Goal: Communication & Community: Answer question/provide support

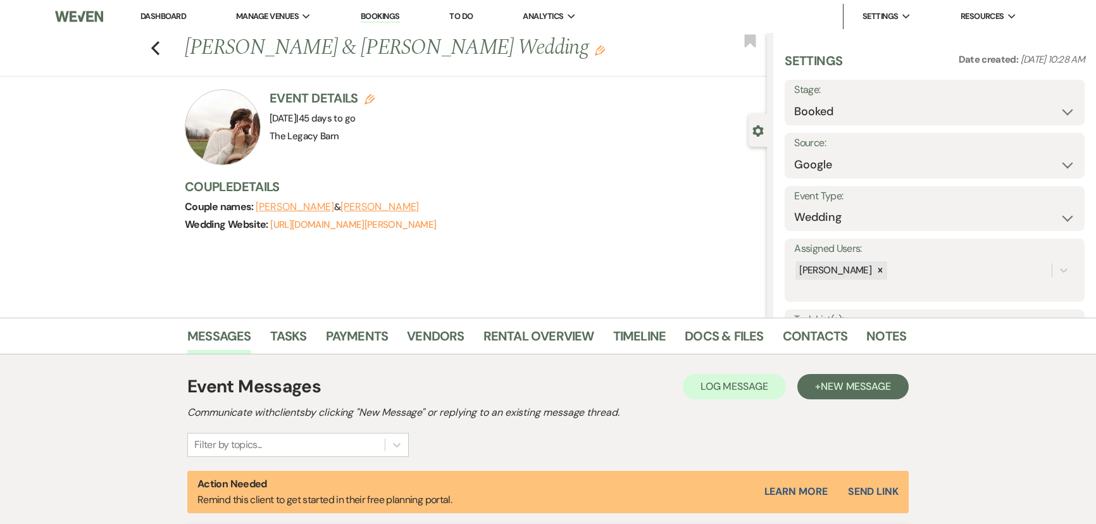
select select "6"
click at [148, 14] on link "Dashboard" at bounding box center [164, 16] width 46 height 11
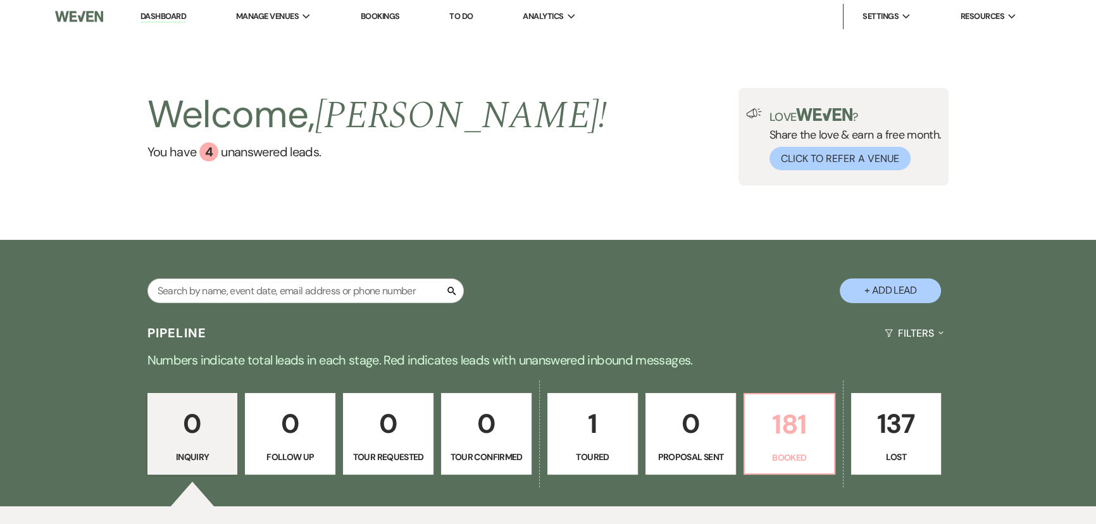
click at [791, 430] on p "181" at bounding box center [790, 424] width 74 height 42
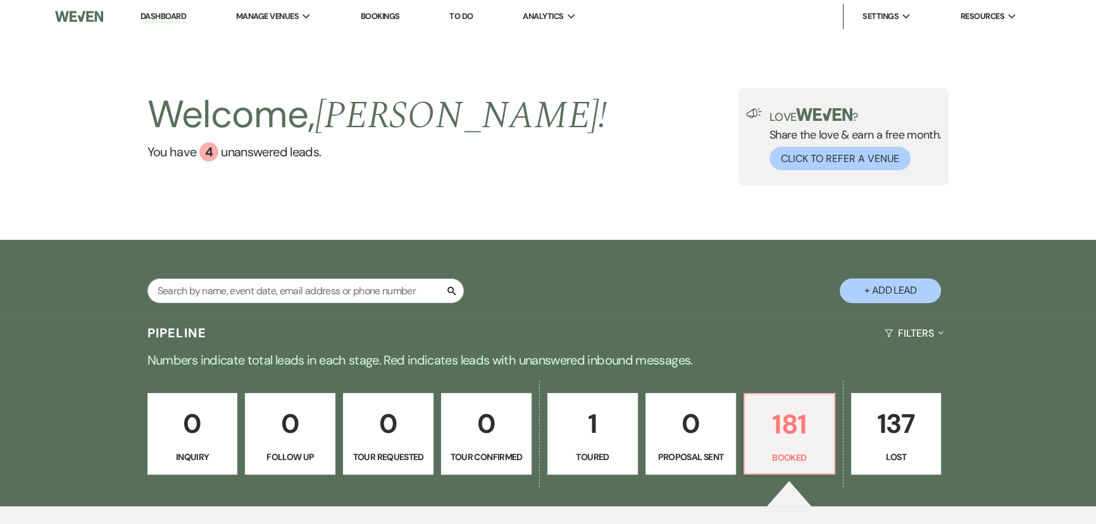
scroll to position [287, 0]
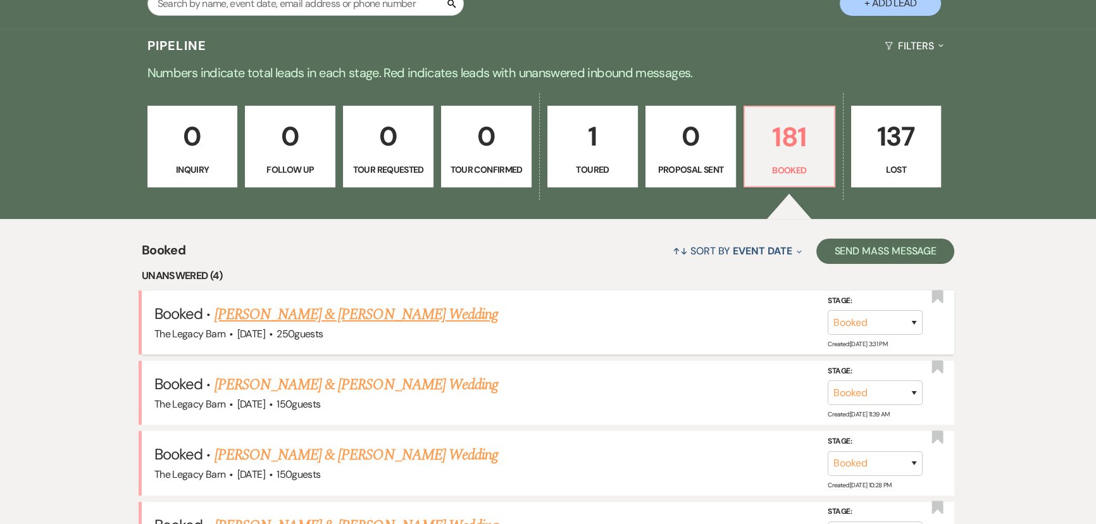
click at [353, 311] on link "[PERSON_NAME] & [PERSON_NAME] Wedding" at bounding box center [357, 314] width 284 height 23
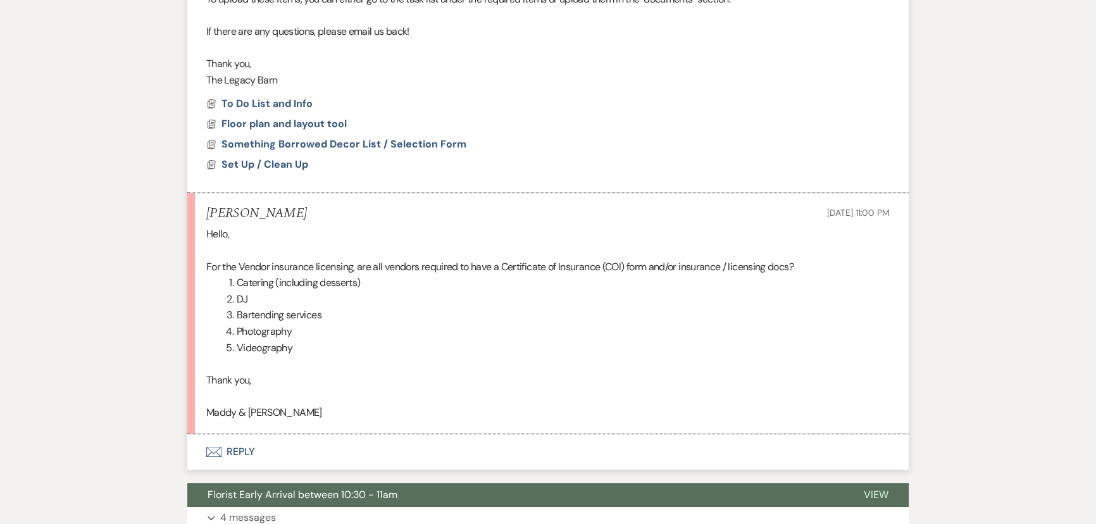
scroll to position [690, 0]
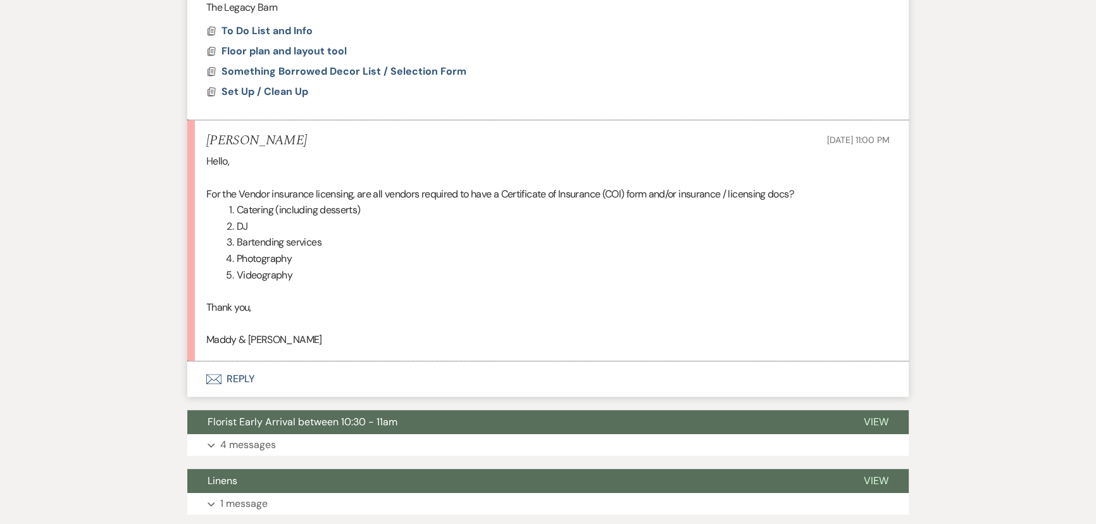
click at [241, 393] on button "Envelope Reply" at bounding box center [548, 378] width 722 height 35
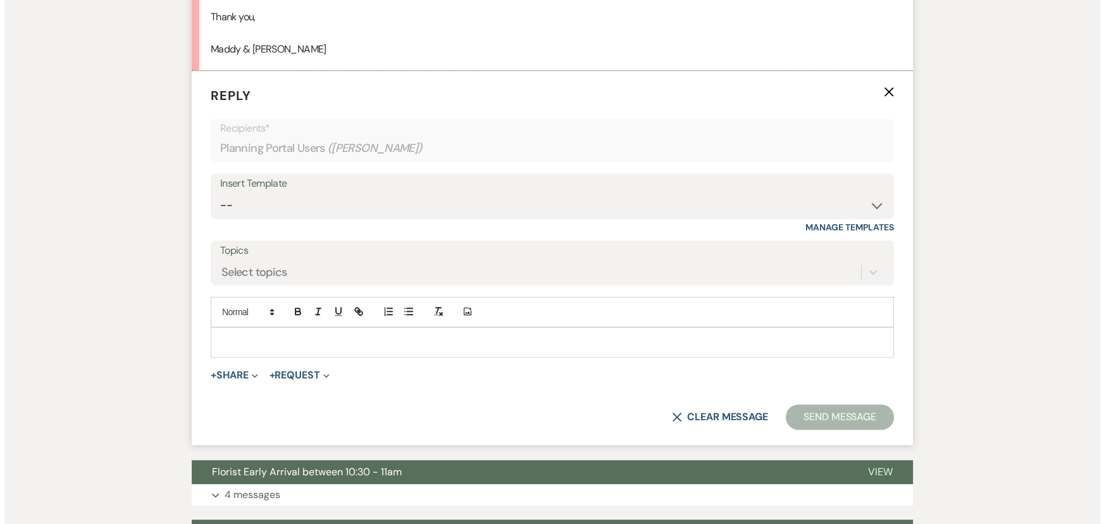
scroll to position [992, 0]
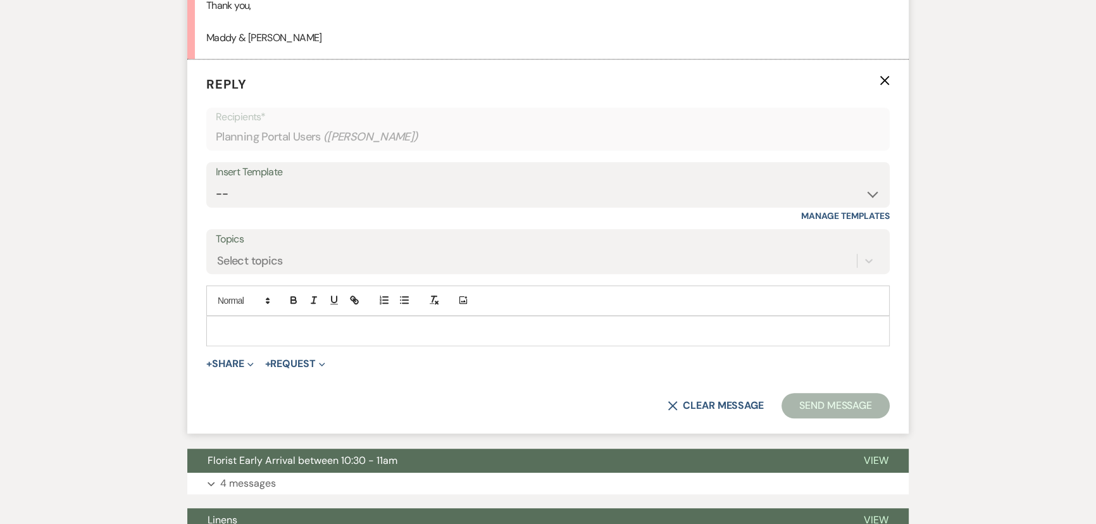
click at [219, 338] on p at bounding box center [547, 331] width 663 height 14
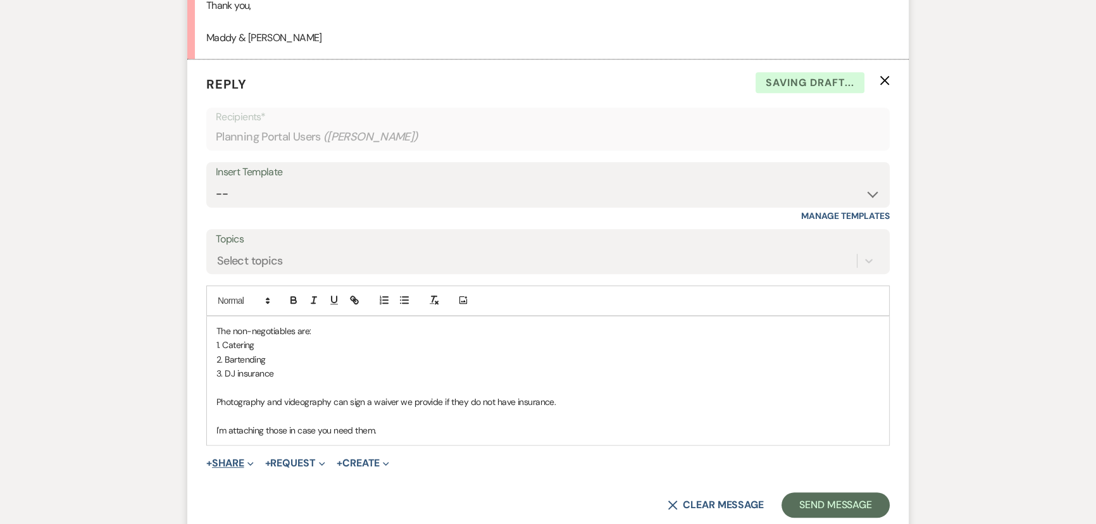
click at [225, 468] on button "+ Share Expand" at bounding box center [229, 463] width 47 height 10
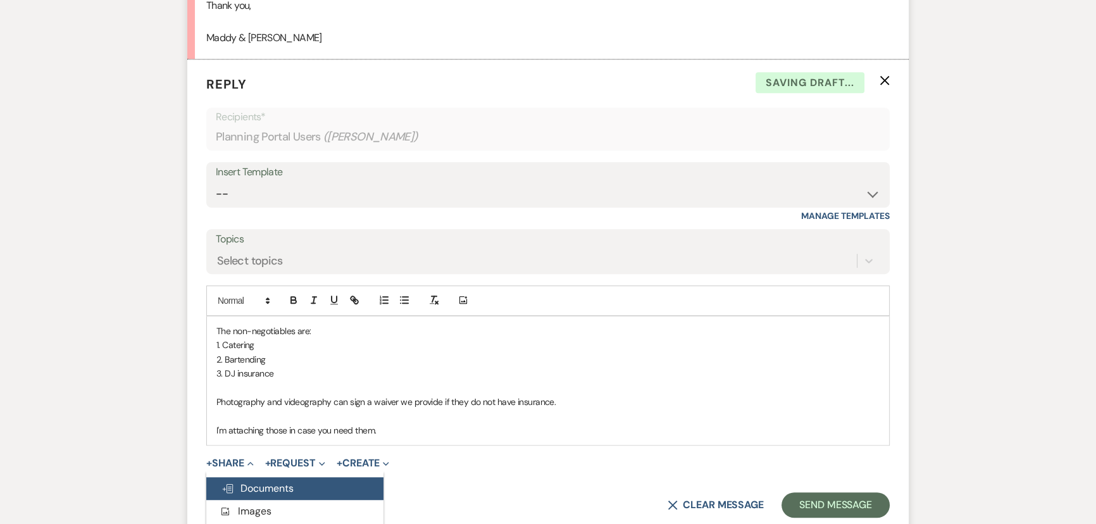
click at [237, 495] on span "Doc Upload Documents" at bounding box center [258, 488] width 72 height 13
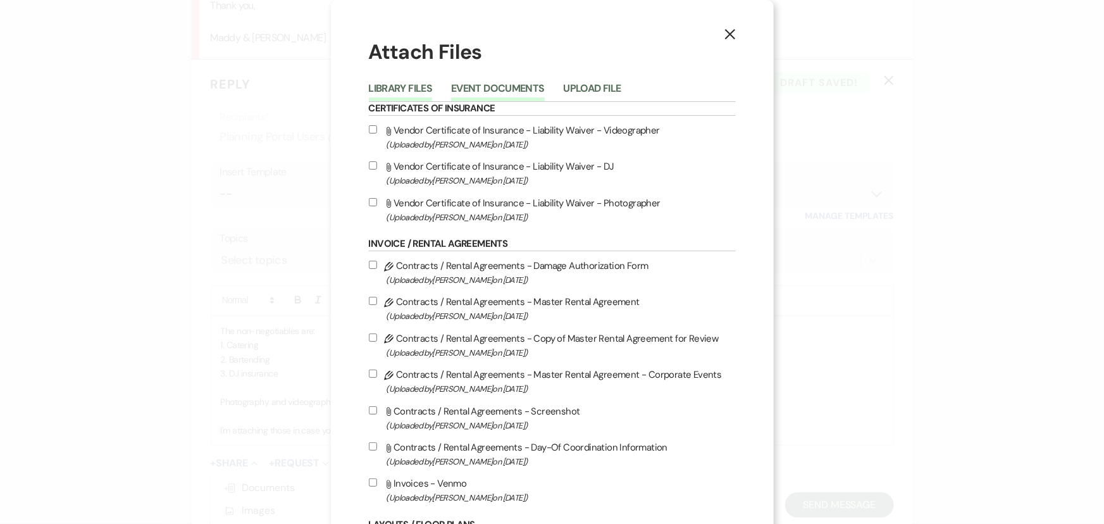
click at [513, 85] on button "Event Documents" at bounding box center [497, 93] width 93 height 18
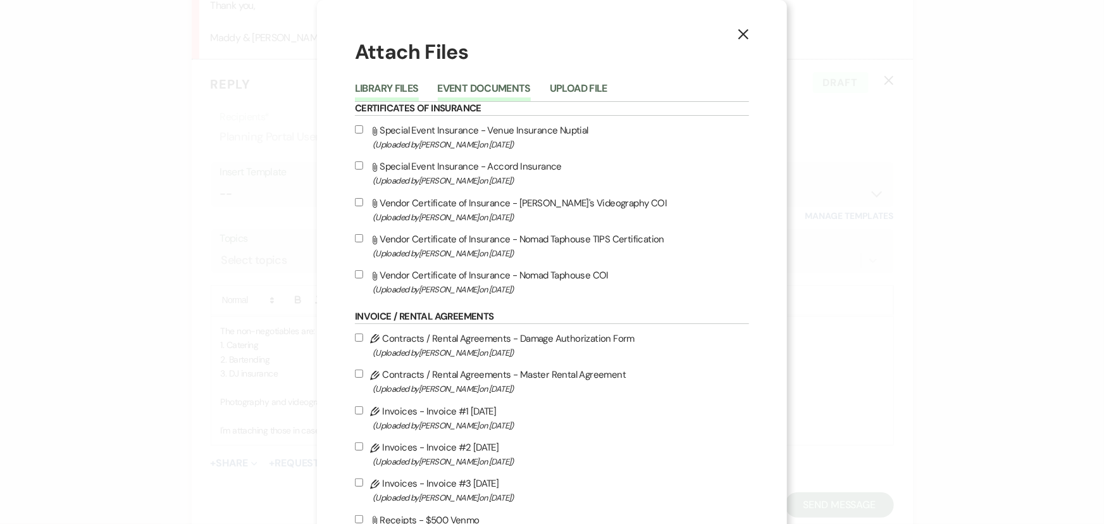
click at [394, 92] on button "Library Files" at bounding box center [387, 93] width 64 height 18
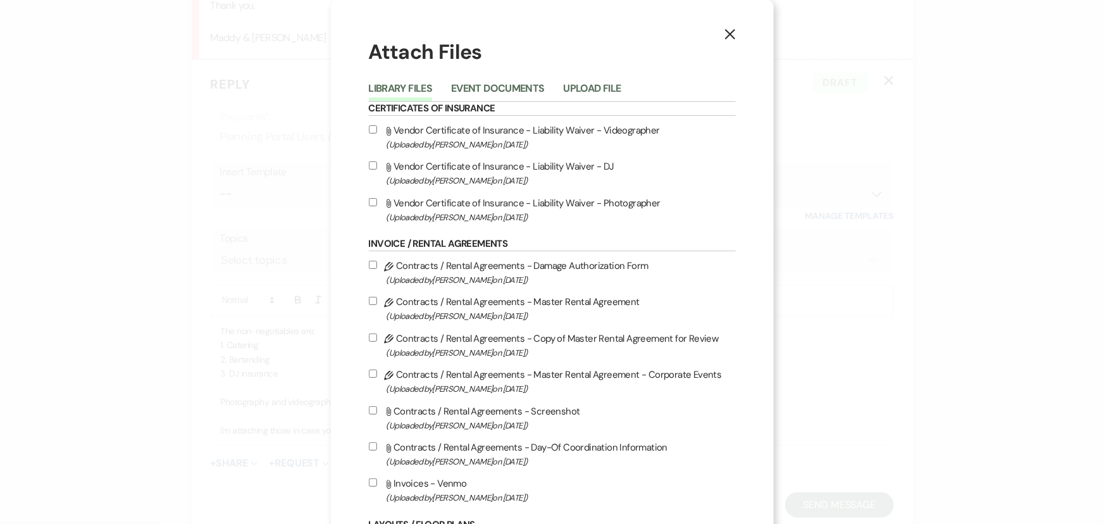
click at [369, 127] on input "Attach File Vendor Certificate of Insurance - Liability Waiver - Videographer (…" at bounding box center [373, 129] width 8 height 8
checkbox input "true"
click at [369, 201] on input "Attach File Vendor Certificate of Insurance - Liability Waiver - Photographer (…" at bounding box center [373, 202] width 8 height 8
checkbox input "true"
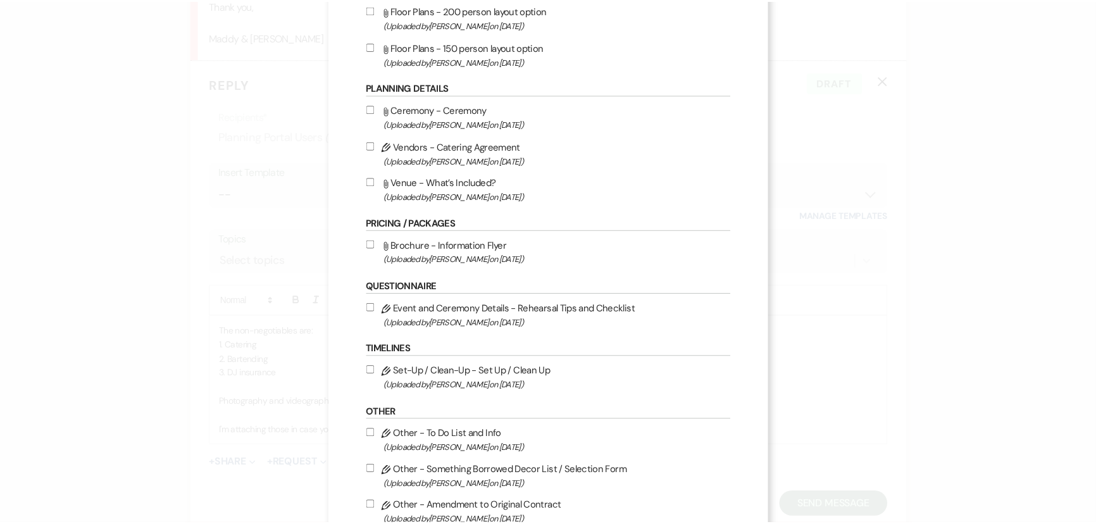
scroll to position [691, 0]
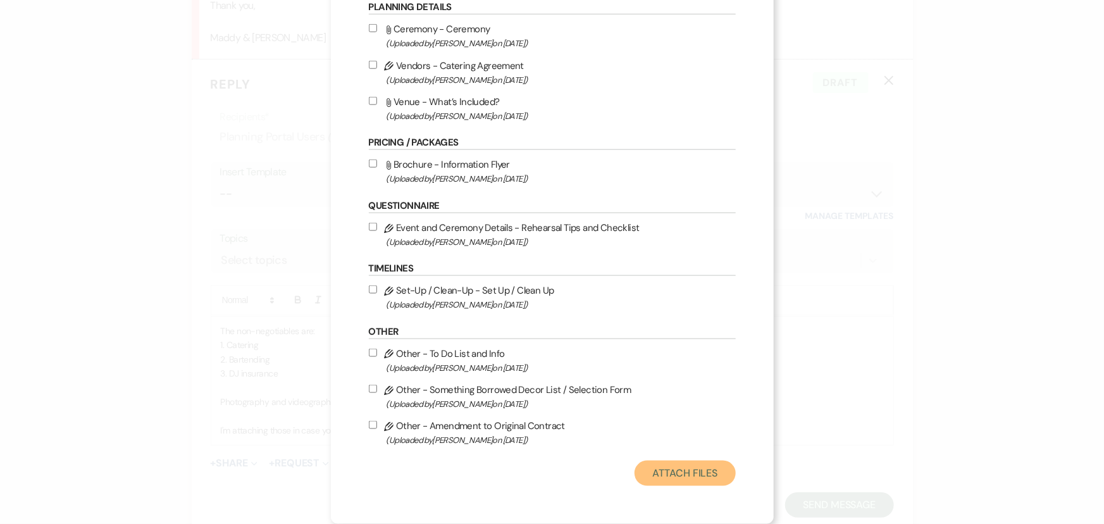
click at [668, 475] on button "Attach Files" at bounding box center [685, 473] width 101 height 25
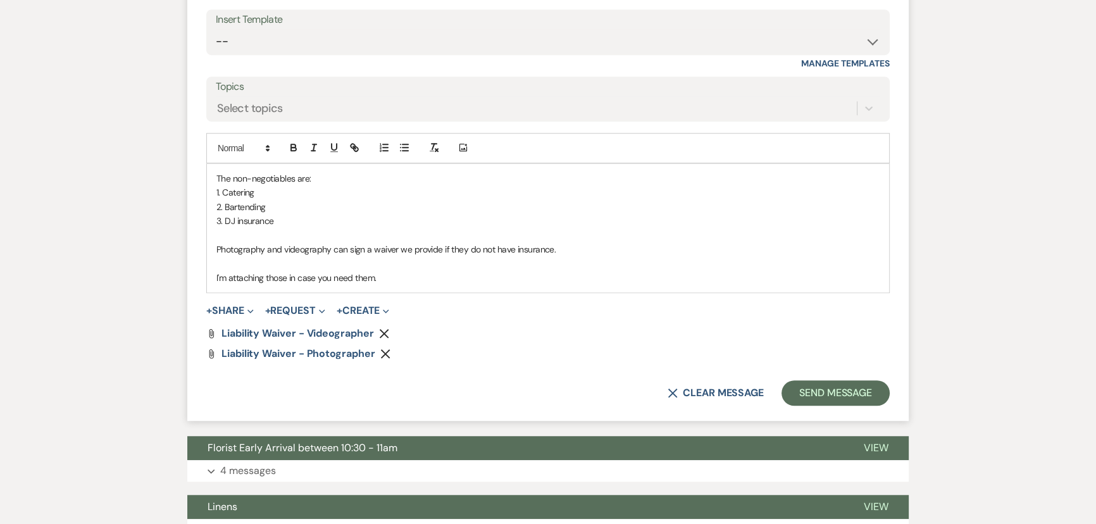
scroll to position [1165, 0]
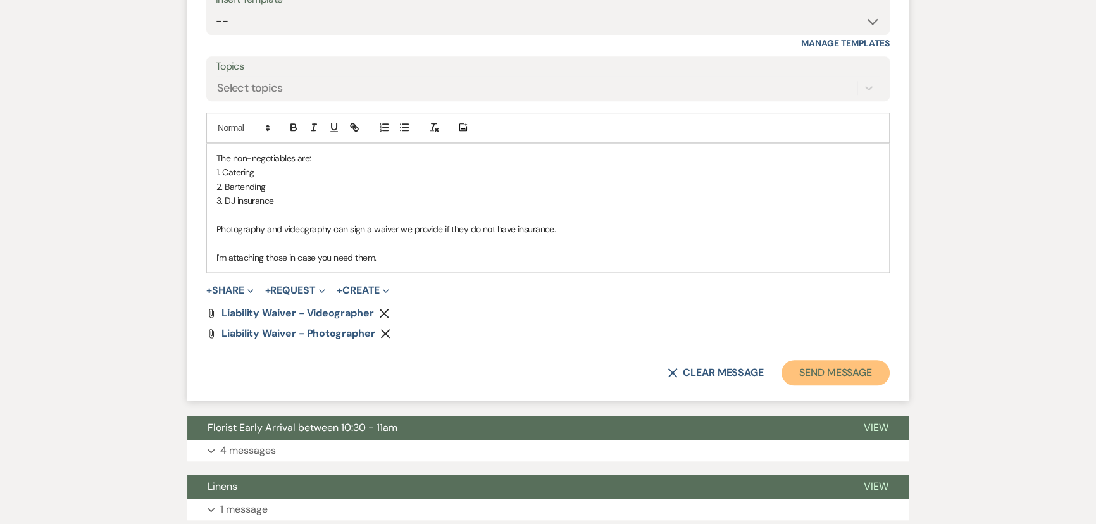
click at [789, 384] on button "Send Message" at bounding box center [836, 372] width 108 height 25
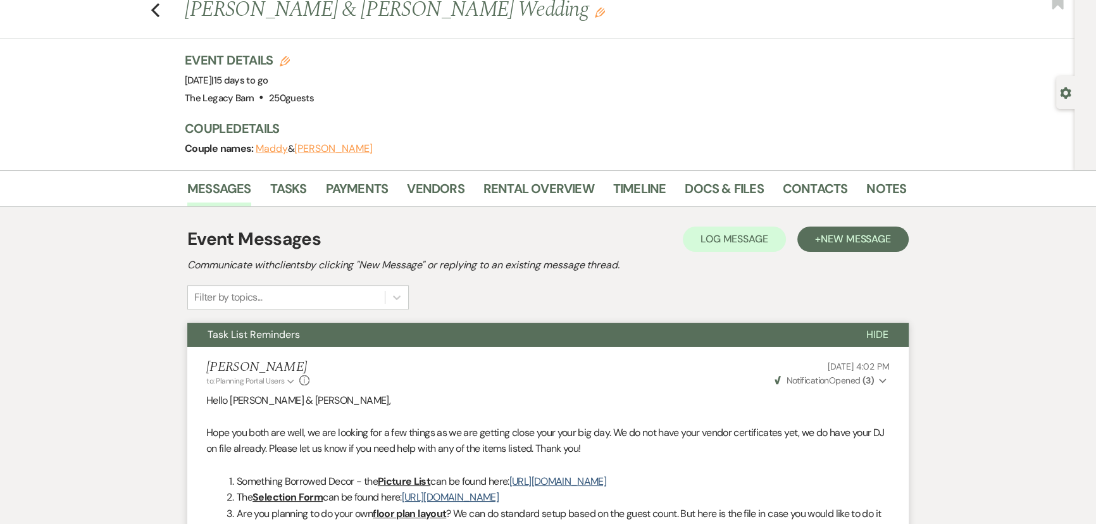
scroll to position [0, 0]
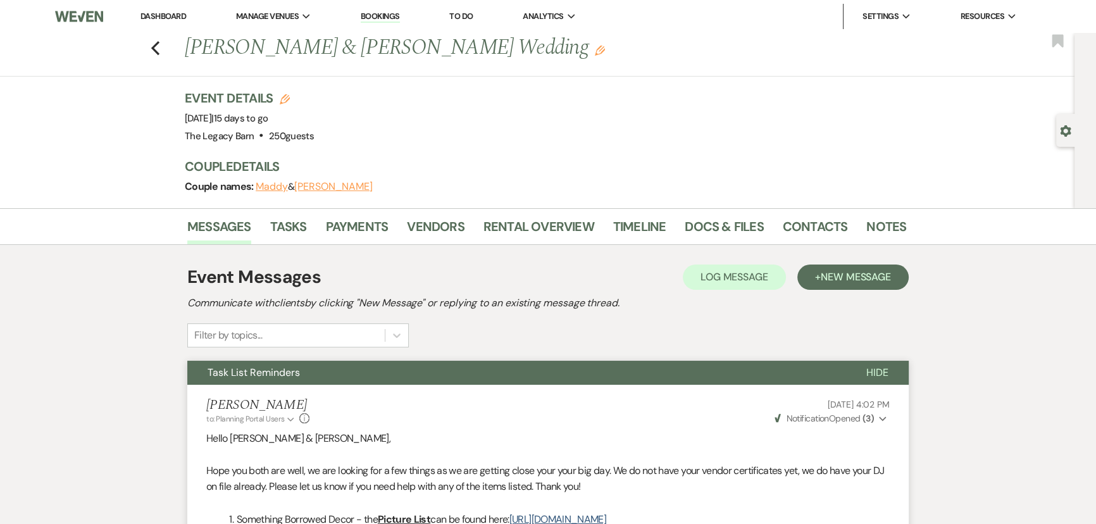
click at [168, 18] on link "Dashboard" at bounding box center [164, 16] width 46 height 11
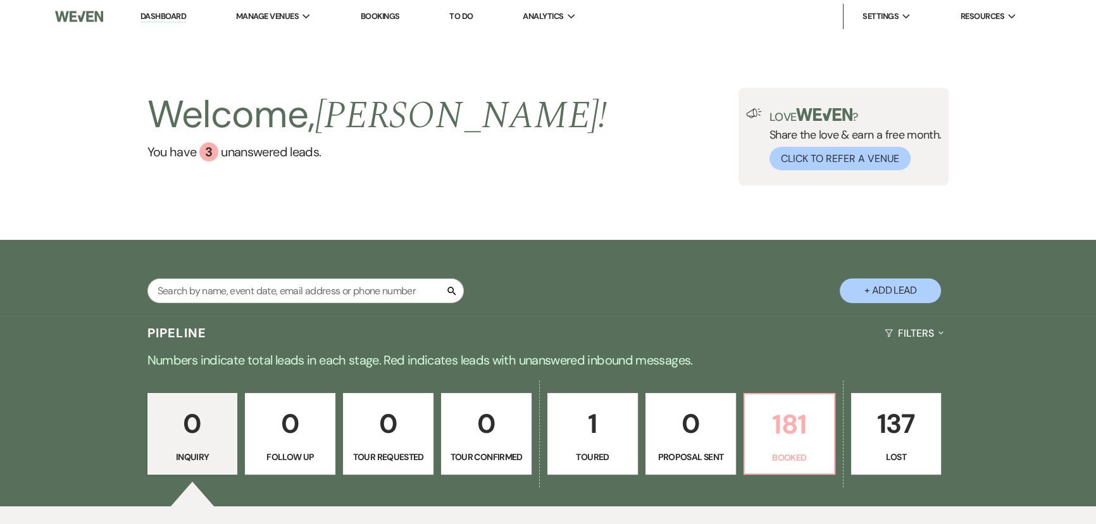
click at [771, 423] on p "181" at bounding box center [790, 424] width 74 height 42
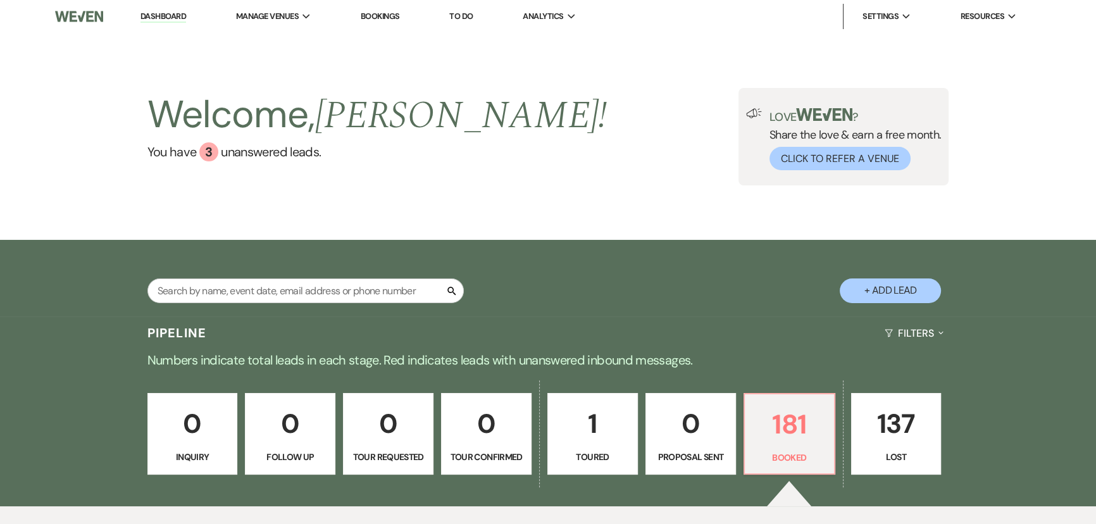
scroll to position [403, 0]
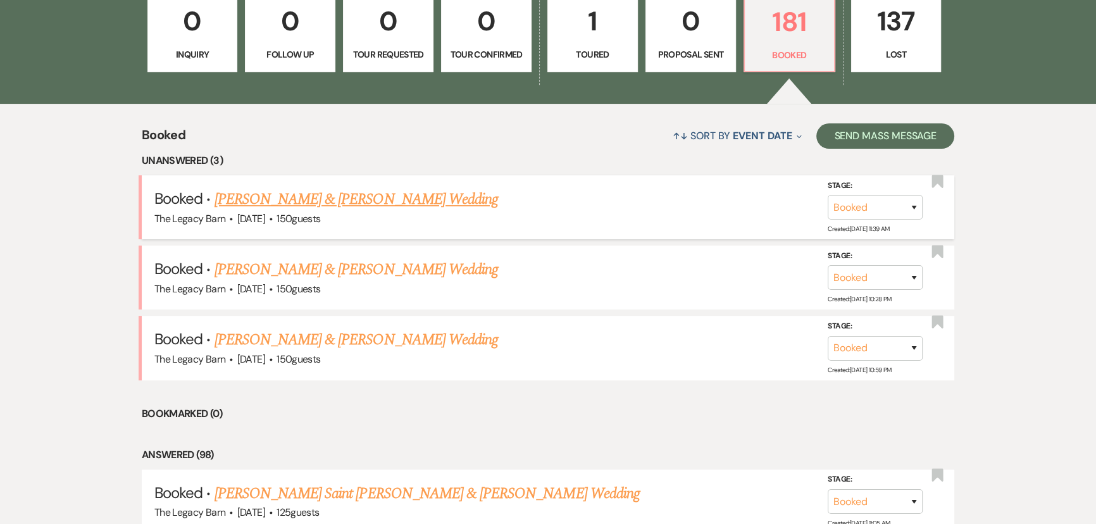
click at [308, 196] on link "[PERSON_NAME] & [PERSON_NAME] Wedding" at bounding box center [357, 199] width 284 height 23
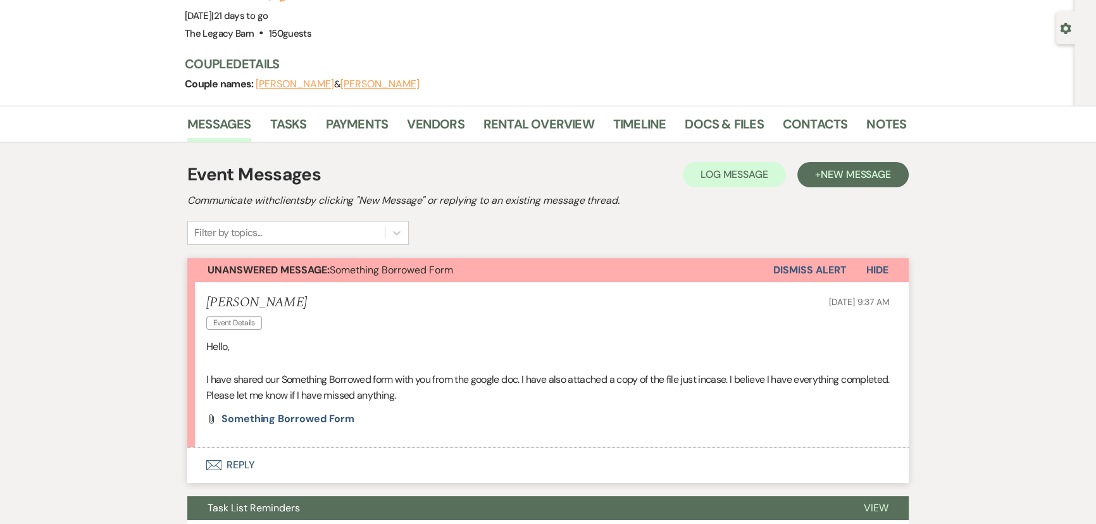
scroll to position [57, 0]
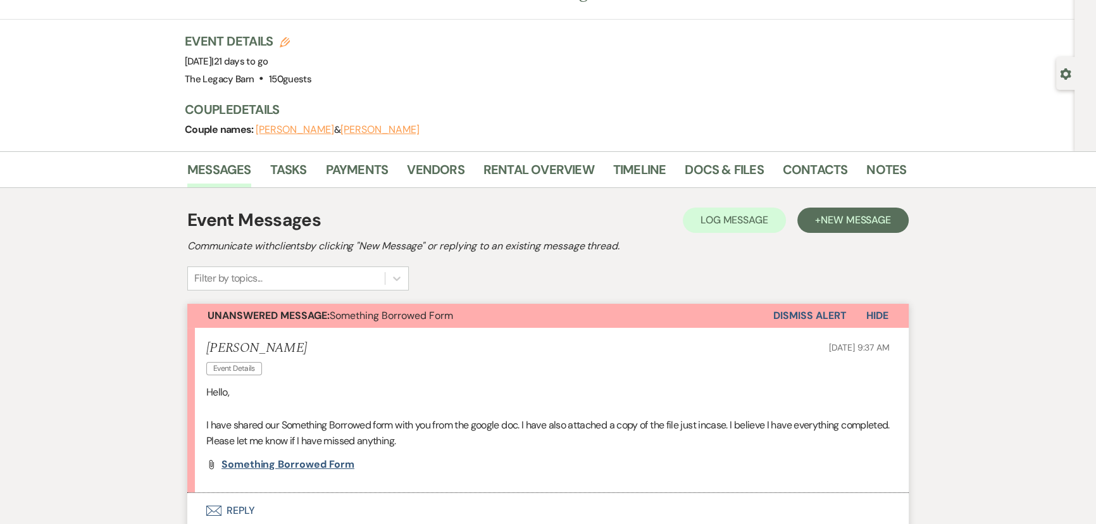
click at [269, 460] on span "Something borrowed form" at bounding box center [288, 464] width 133 height 13
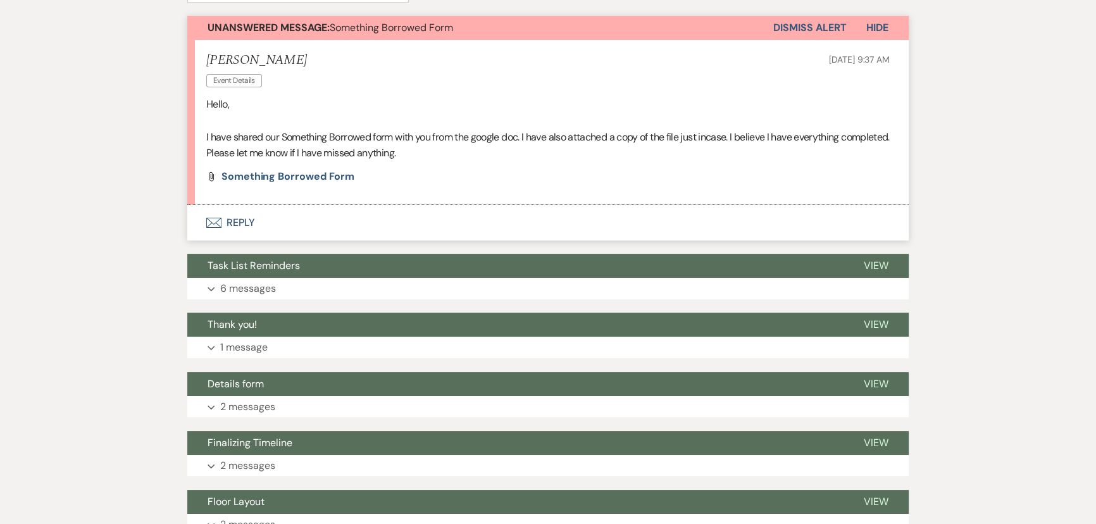
click at [235, 219] on button "Envelope Reply" at bounding box center [548, 222] width 722 height 35
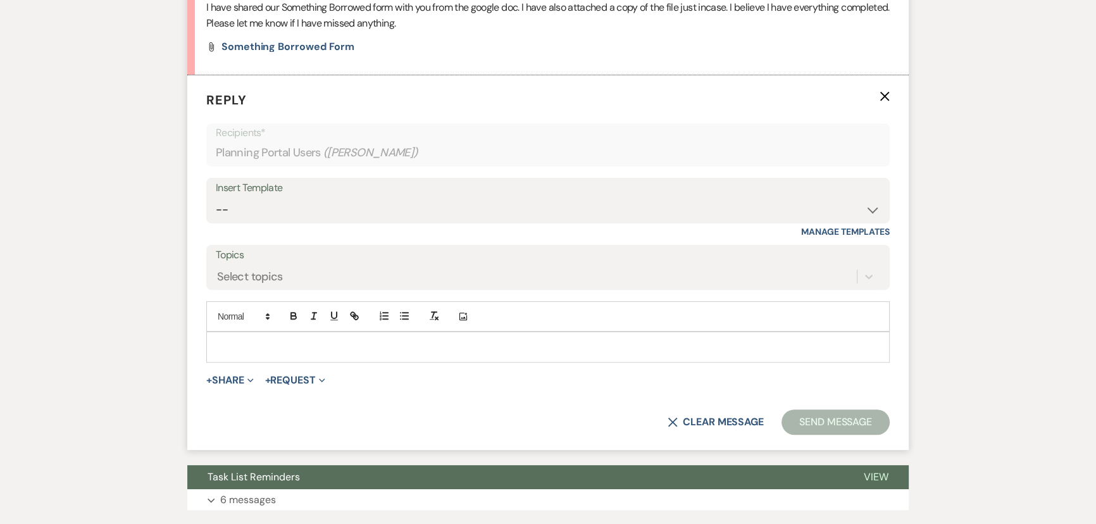
scroll to position [475, 0]
click at [240, 343] on p at bounding box center [547, 347] width 663 height 14
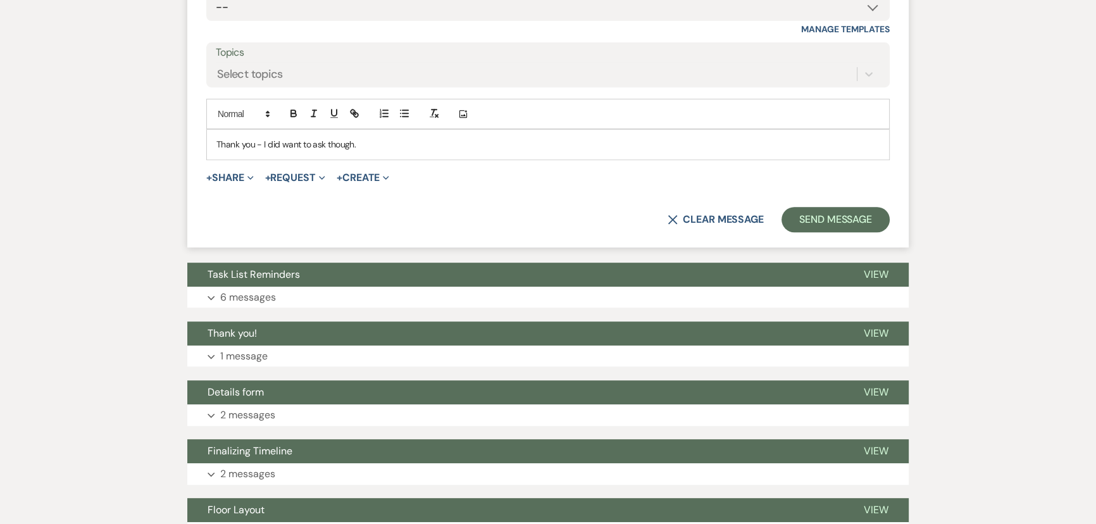
scroll to position [705, 0]
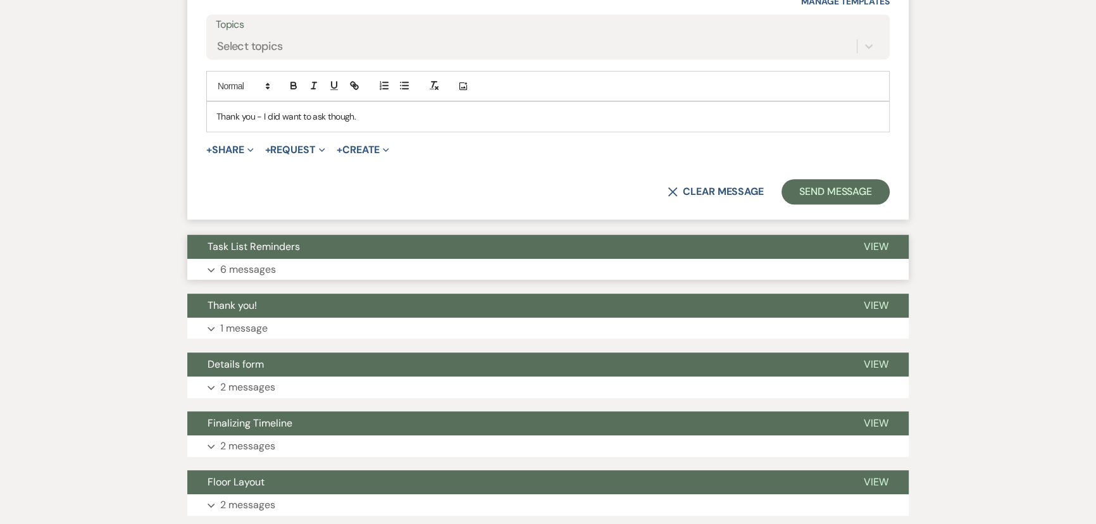
click at [241, 252] on button "Task List Reminders" at bounding box center [515, 247] width 656 height 24
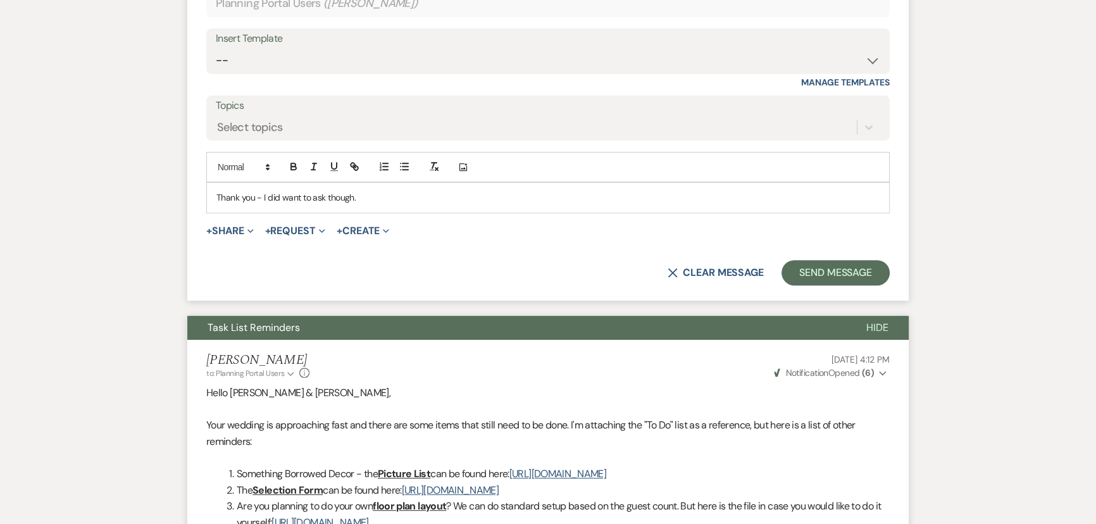
scroll to position [532, 0]
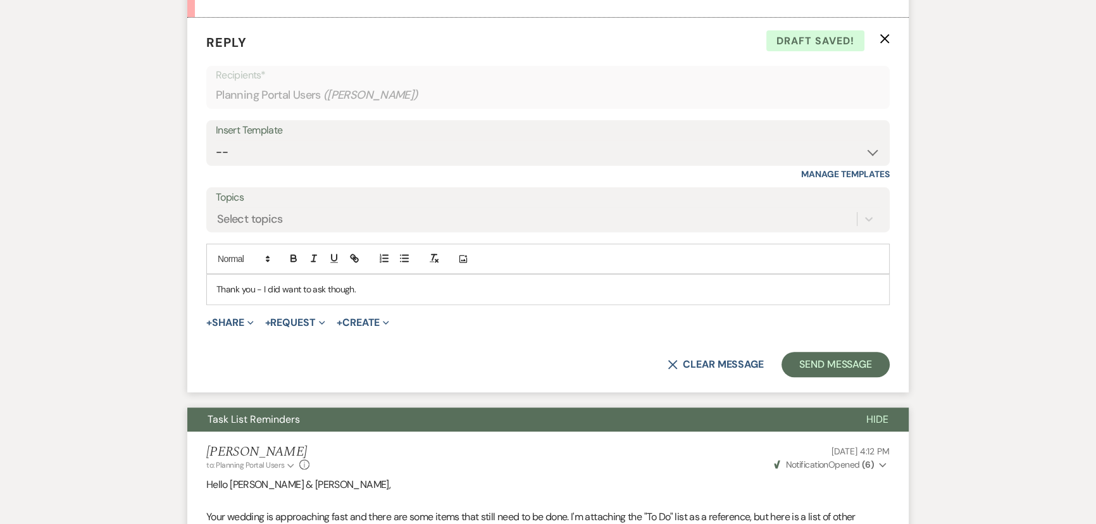
click at [386, 296] on div "Thank you - I did want to ask though." at bounding box center [548, 289] width 682 height 29
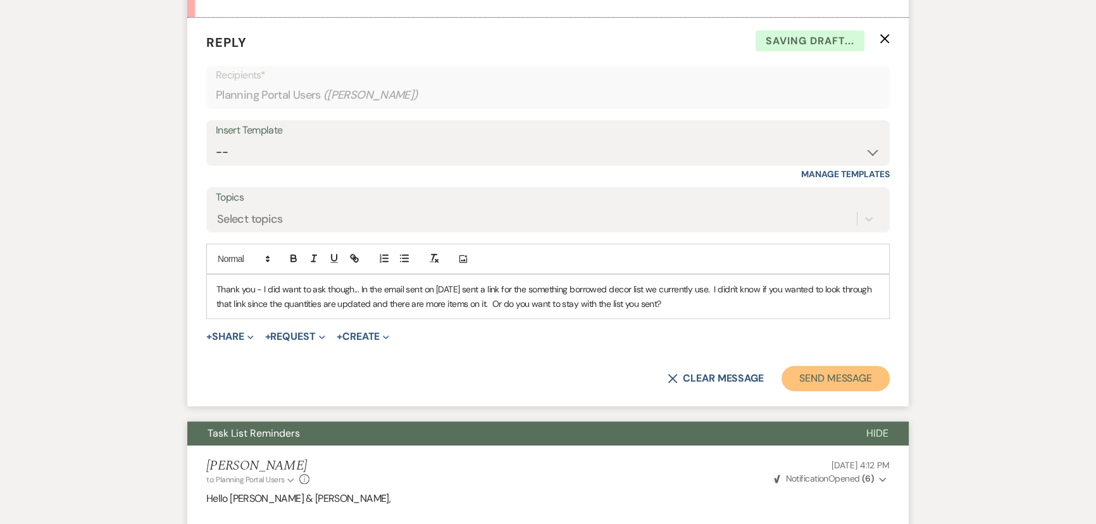
click at [790, 374] on button "Send Message" at bounding box center [836, 378] width 108 height 25
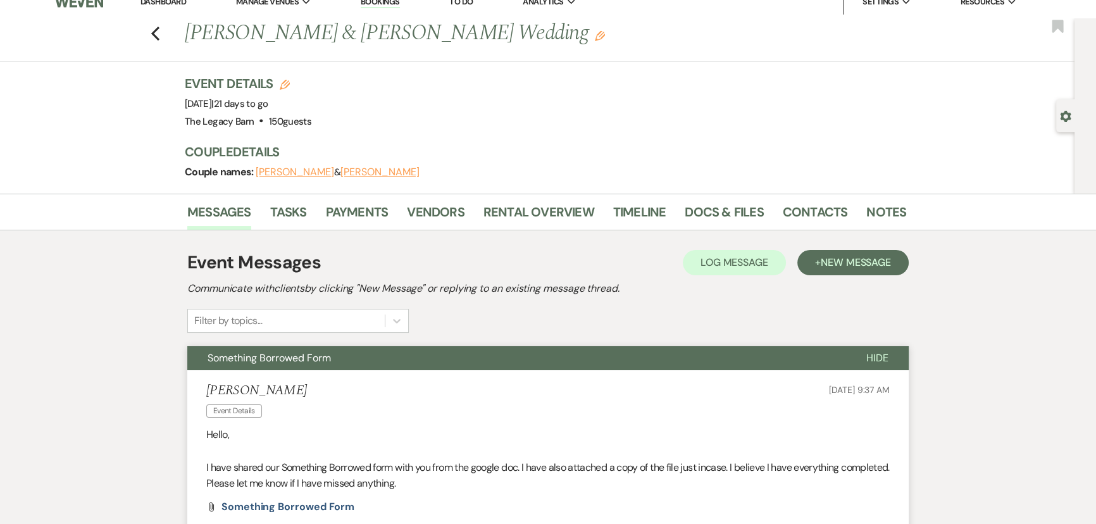
scroll to position [0, 0]
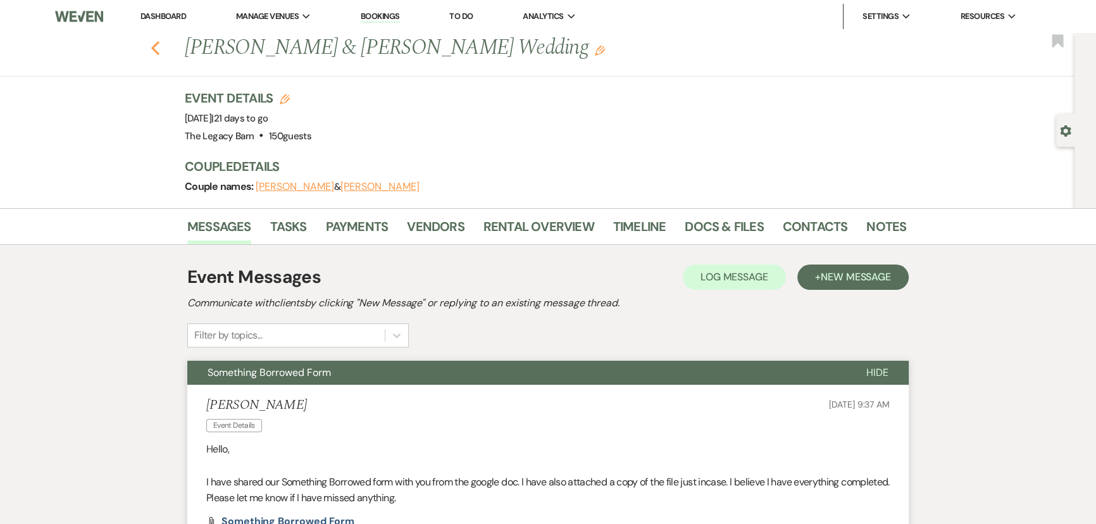
click at [158, 45] on use "button" at bounding box center [155, 48] width 8 height 14
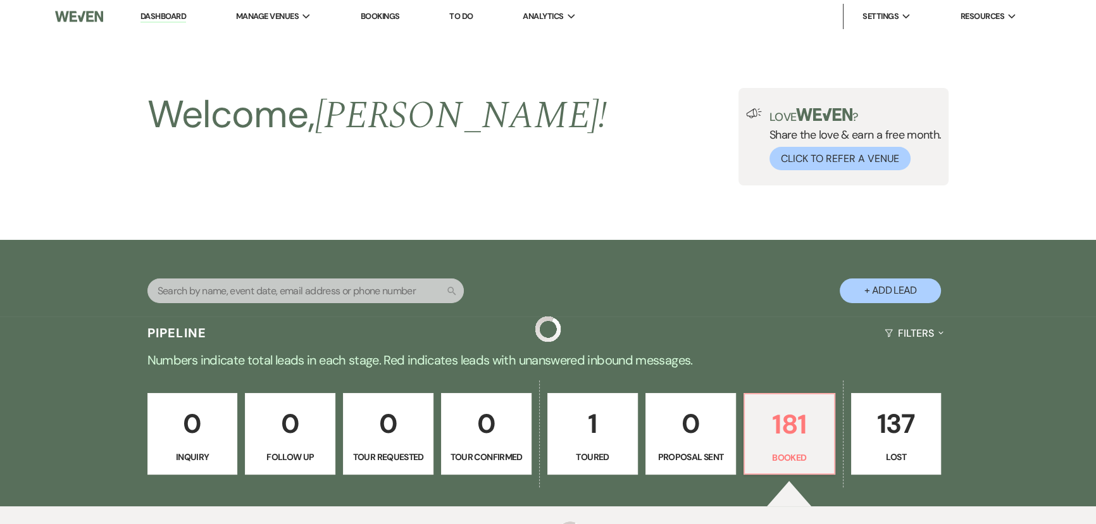
scroll to position [403, 0]
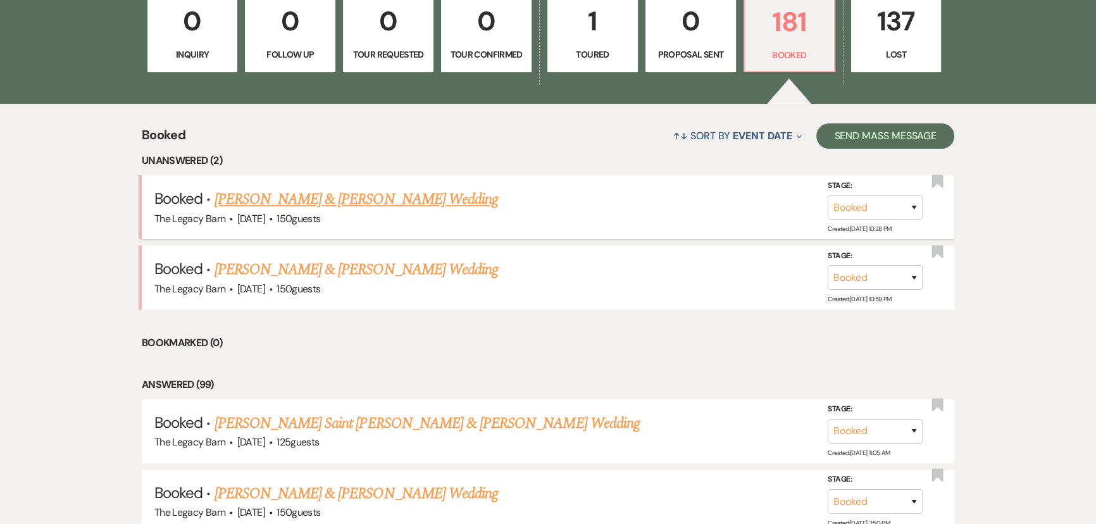
click at [297, 203] on link "[PERSON_NAME] & [PERSON_NAME] Wedding" at bounding box center [357, 199] width 284 height 23
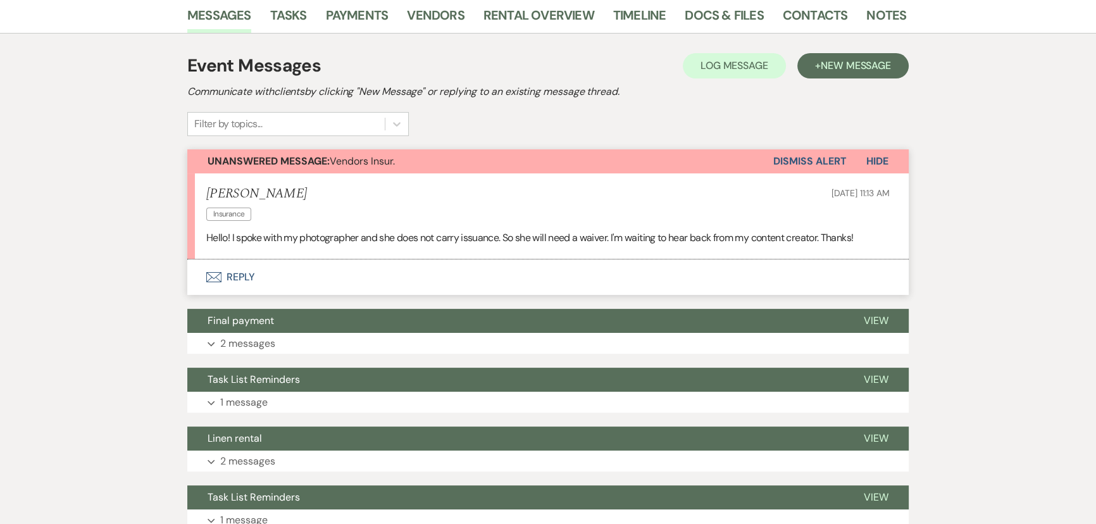
scroll to position [230, 0]
click at [225, 272] on button "Envelope Reply" at bounding box center [548, 276] width 722 height 35
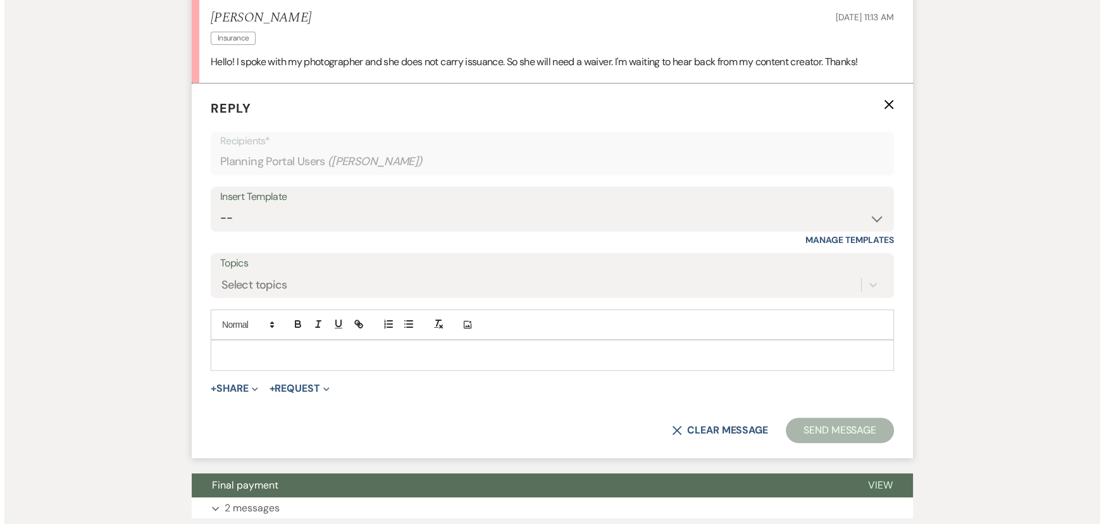
scroll to position [413, 0]
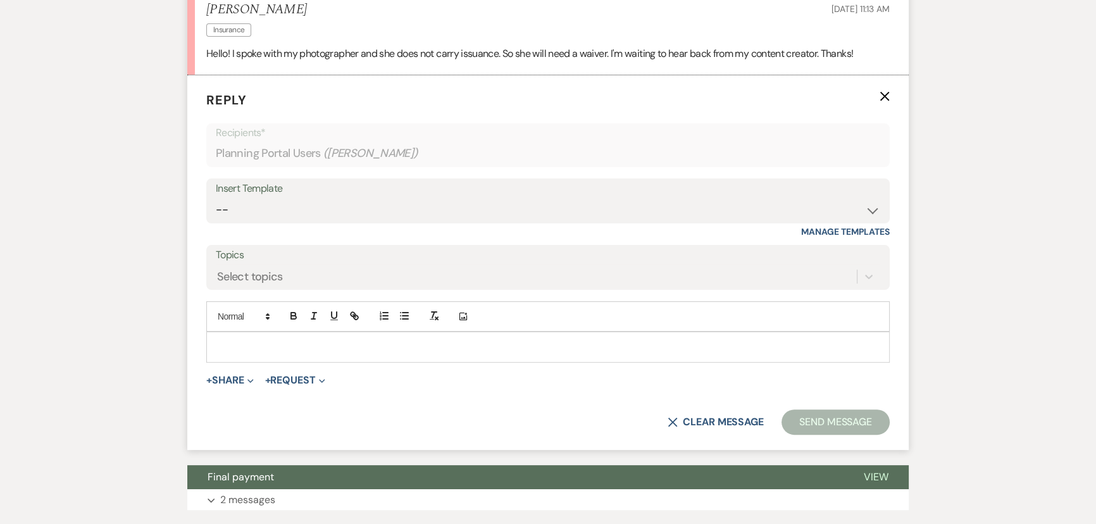
click at [254, 336] on div at bounding box center [548, 346] width 682 height 29
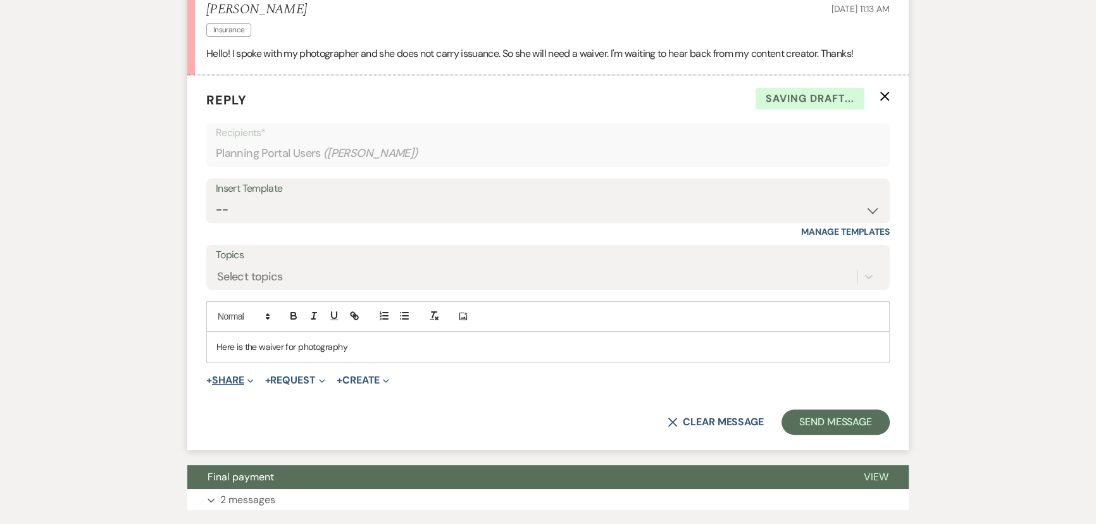
click at [236, 378] on button "+ Share Expand" at bounding box center [229, 380] width 47 height 10
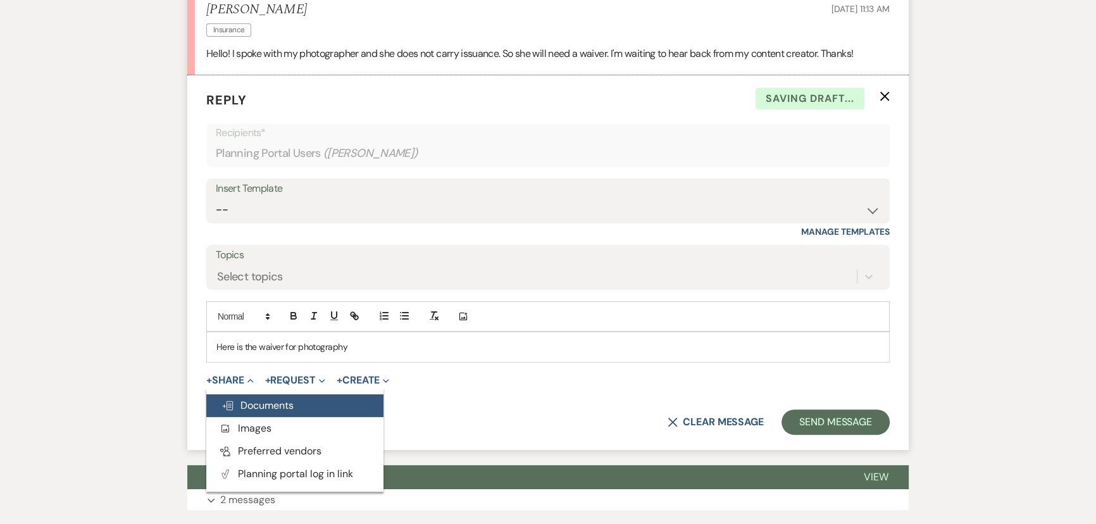
click at [237, 405] on span "Doc Upload Documents" at bounding box center [258, 405] width 72 height 13
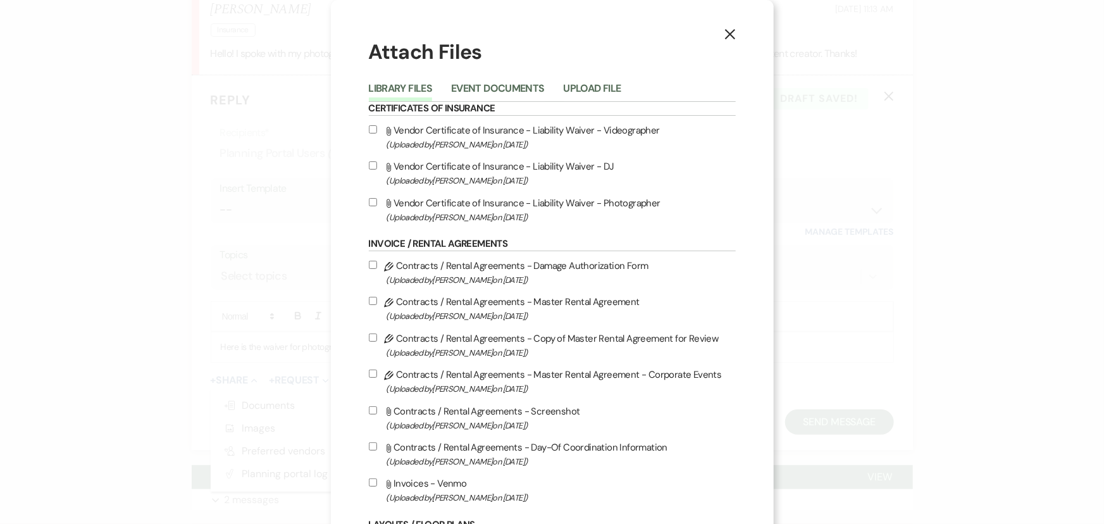
click at [369, 200] on input "Attach File Vendor Certificate of Insurance - Liability Waiver - Photographer (…" at bounding box center [373, 202] width 8 height 8
checkbox input "true"
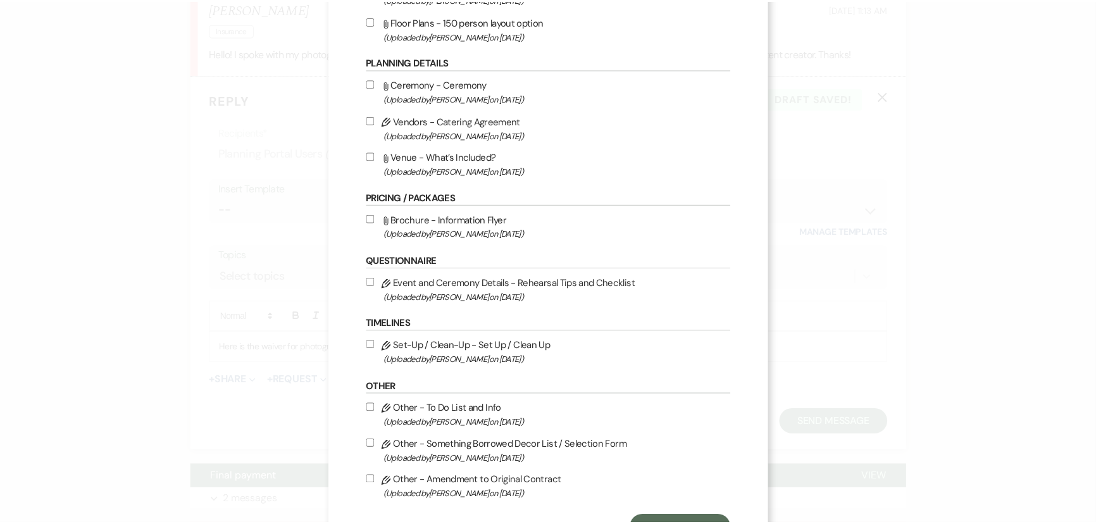
scroll to position [691, 0]
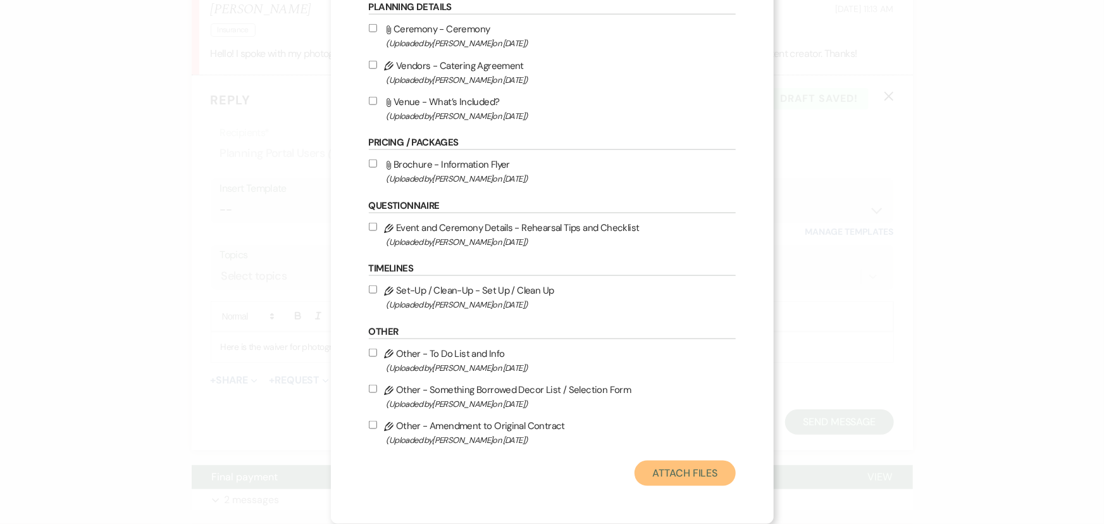
click at [680, 470] on button "Attach Files" at bounding box center [685, 473] width 101 height 25
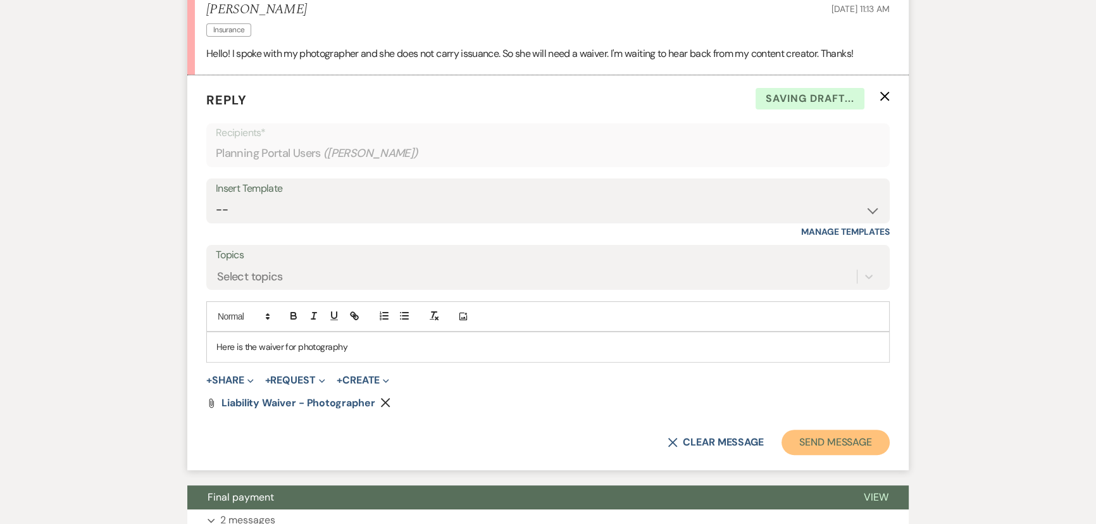
click at [794, 430] on button "Send Message" at bounding box center [836, 442] width 108 height 25
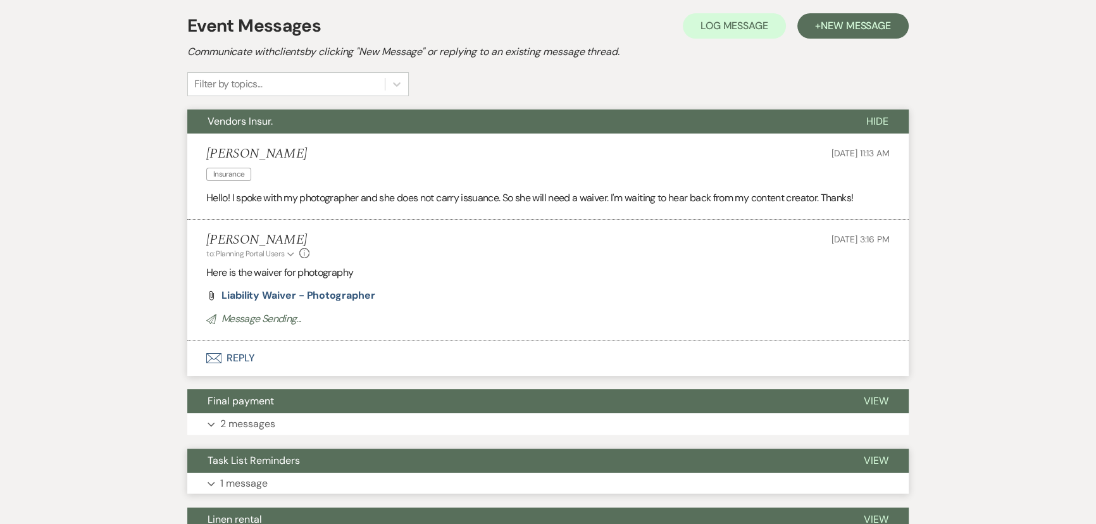
scroll to position [0, 0]
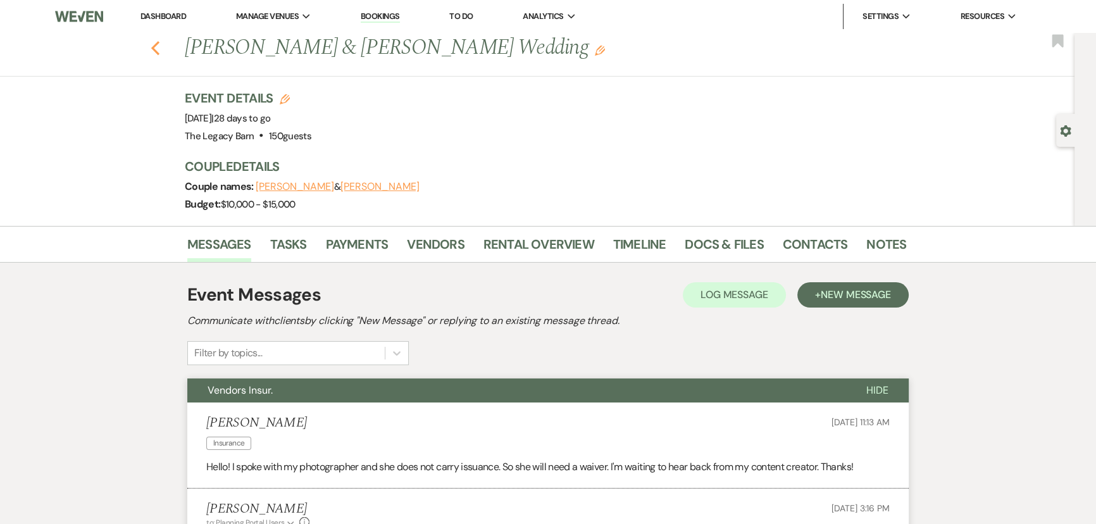
click at [159, 47] on icon "Previous" at bounding box center [155, 48] width 9 height 15
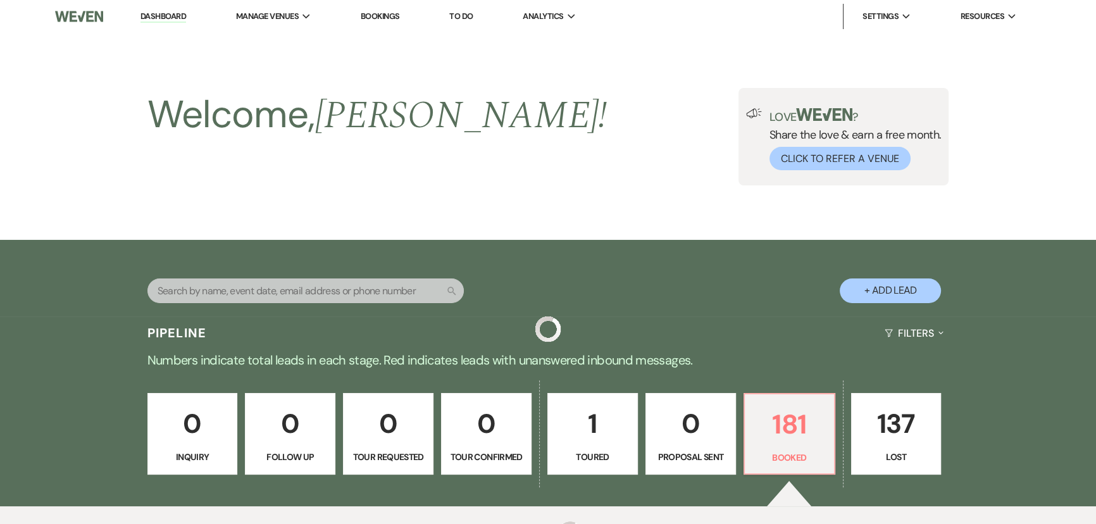
scroll to position [403, 0]
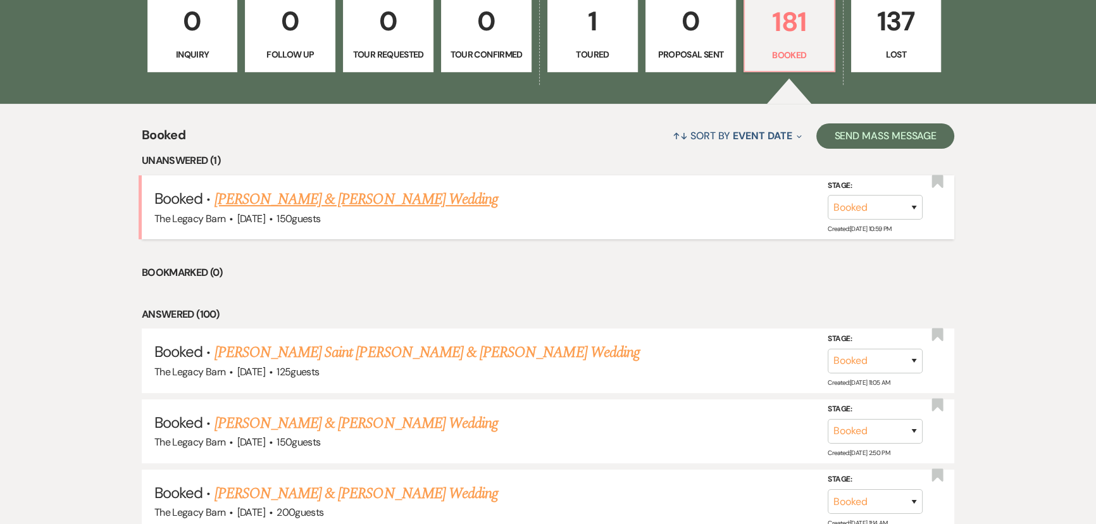
click at [323, 203] on link "[PERSON_NAME] & [PERSON_NAME] Wedding" at bounding box center [357, 199] width 284 height 23
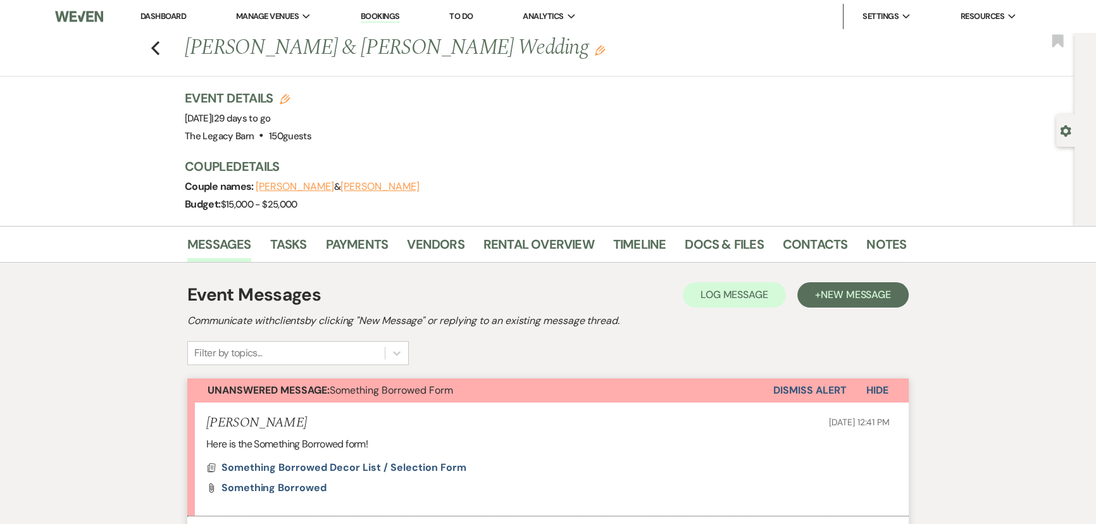
scroll to position [287, 0]
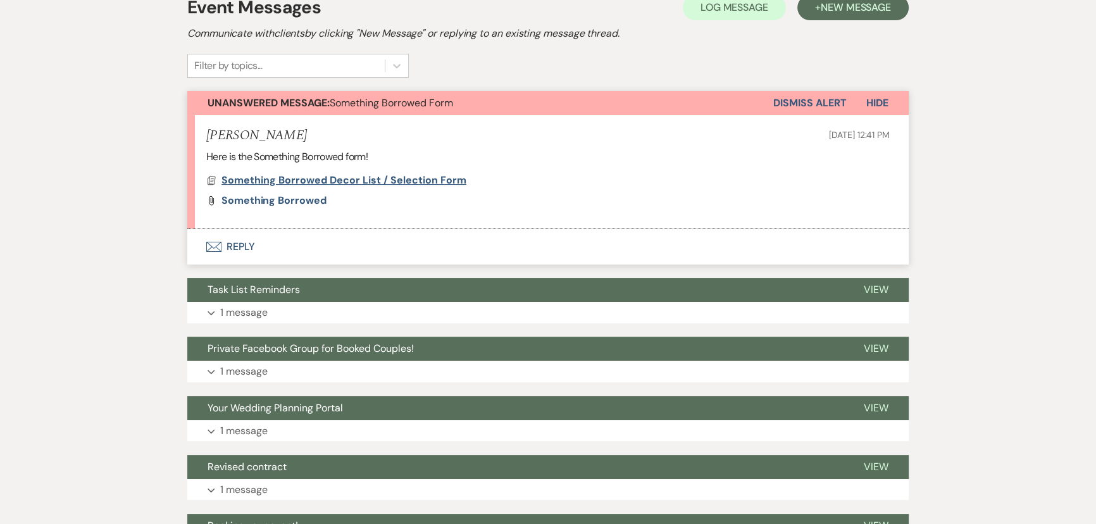
click at [356, 178] on span "Something Borrowed Decor List / Selection Form" at bounding box center [344, 179] width 245 height 13
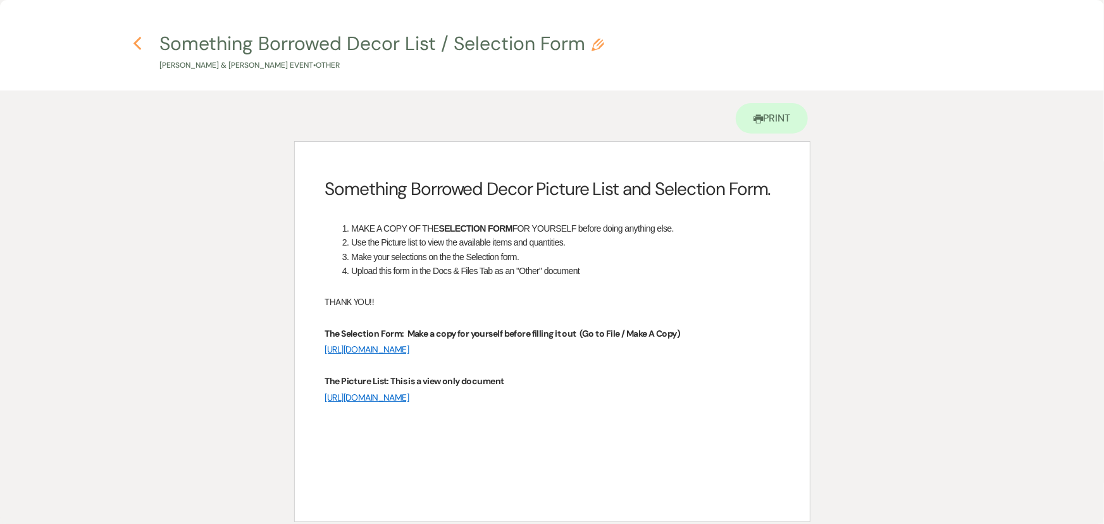
click at [139, 47] on use "button" at bounding box center [138, 44] width 8 height 14
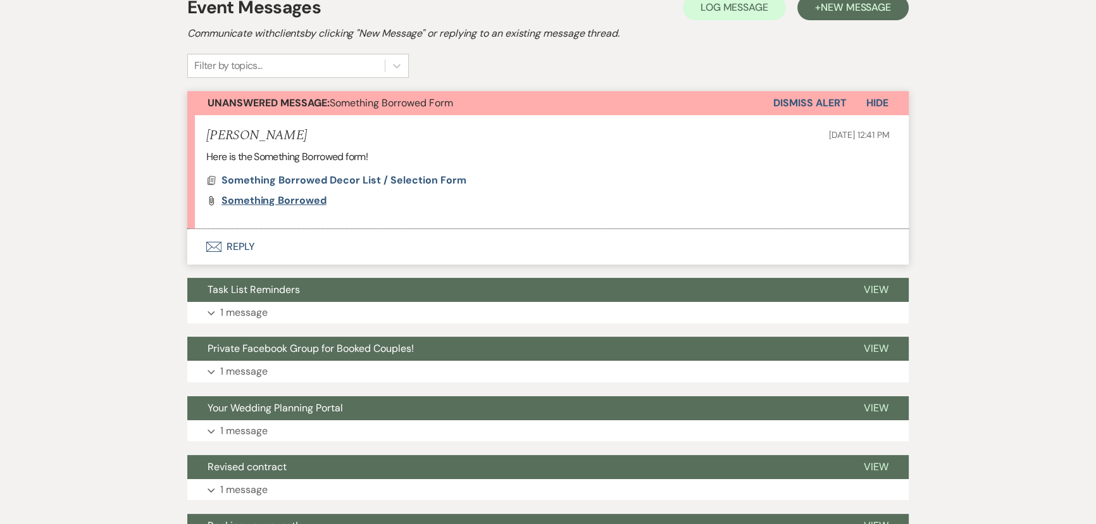
click at [256, 201] on span "Something Borrowed" at bounding box center [274, 200] width 105 height 13
click at [234, 242] on button "Envelope Reply" at bounding box center [548, 246] width 722 height 35
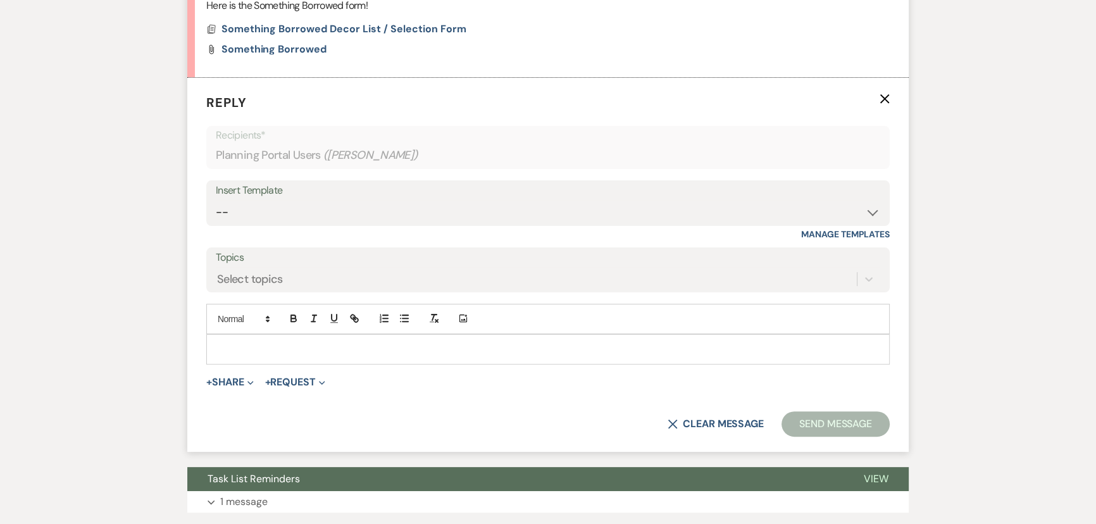
scroll to position [441, 0]
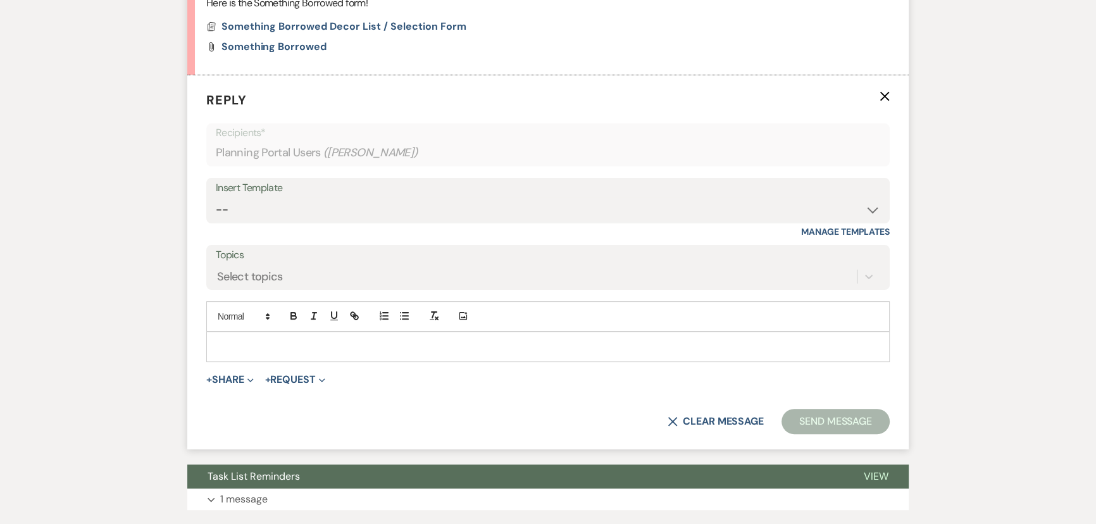
click at [254, 337] on div at bounding box center [548, 346] width 682 height 29
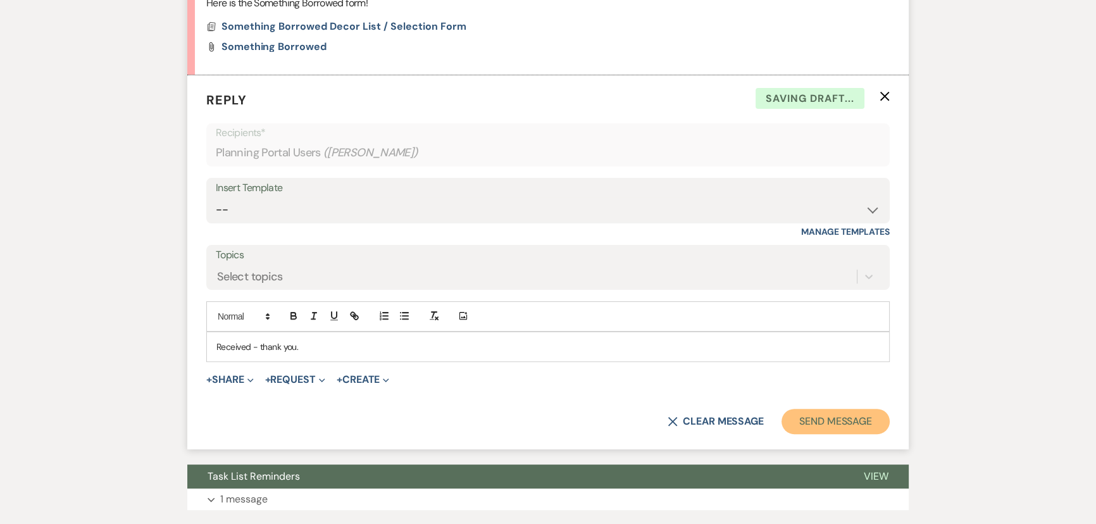
click at [819, 426] on button "Send Message" at bounding box center [836, 421] width 108 height 25
